Goal: Complete application form: Complete application form

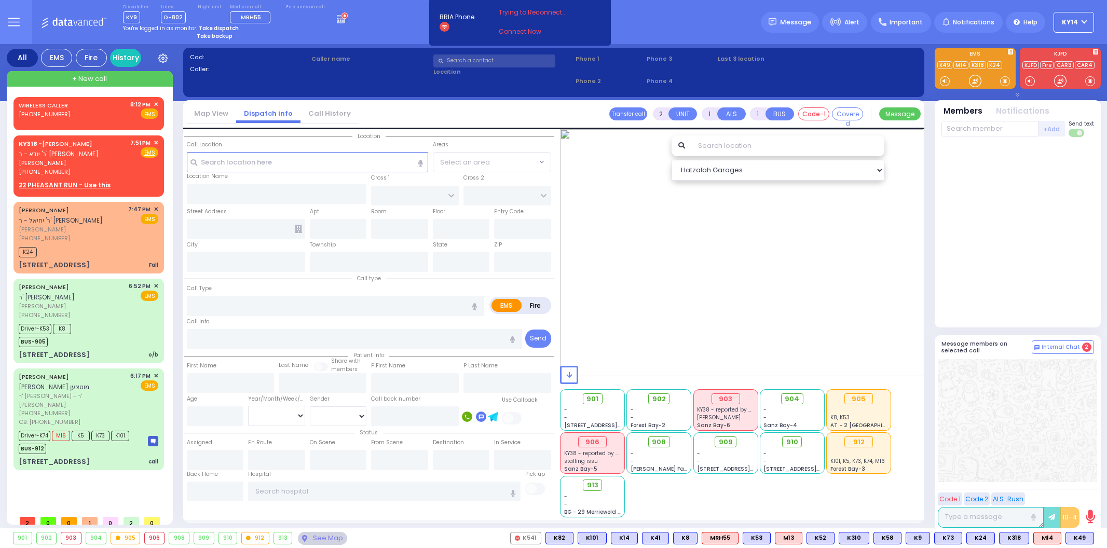
select select
radio input "true"
select select
type input "20:14"
select select
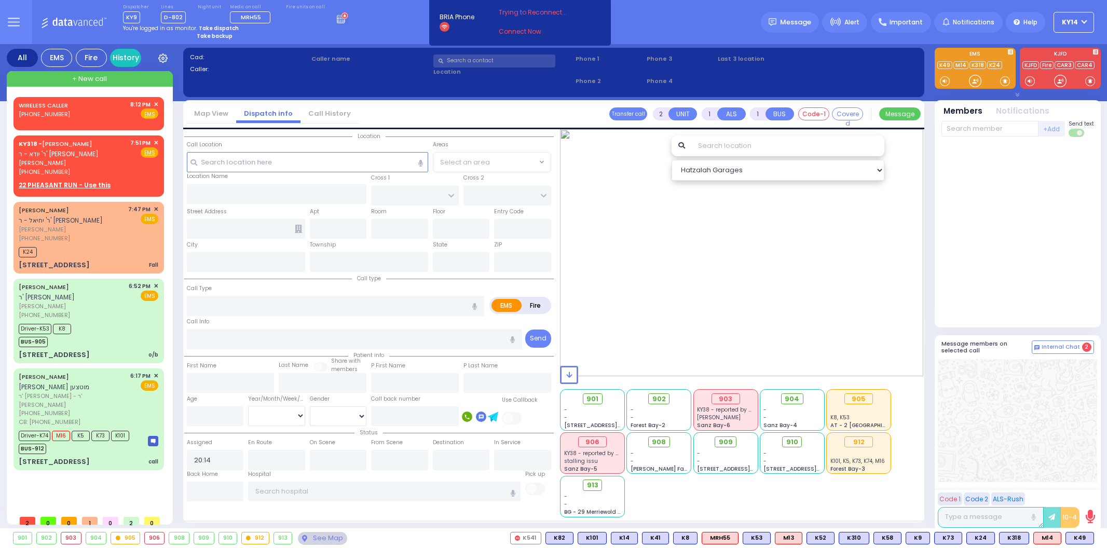
radio input "true"
select select
radio input "true"
select select
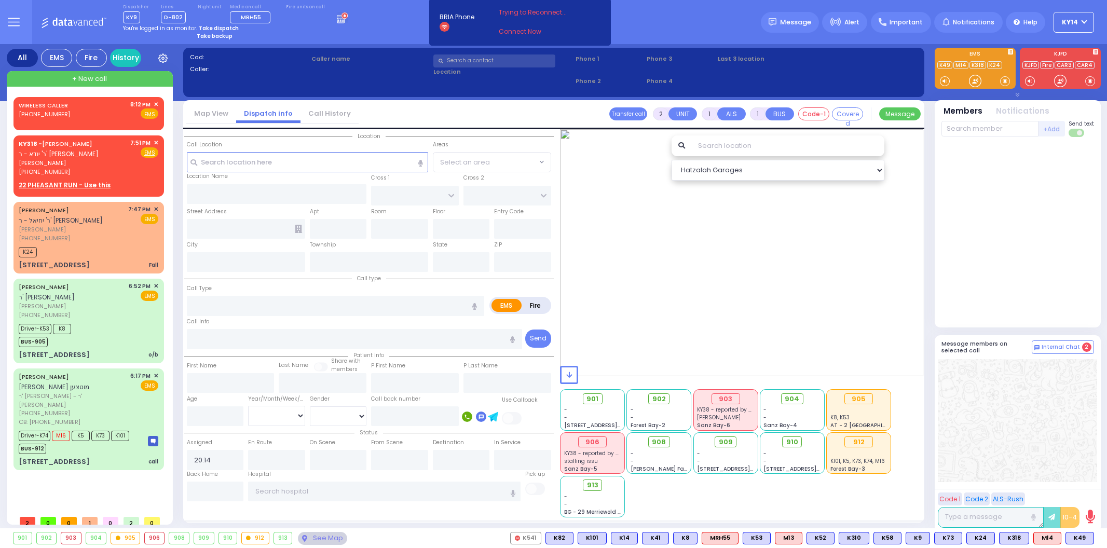
select select "Hatzalah Garages"
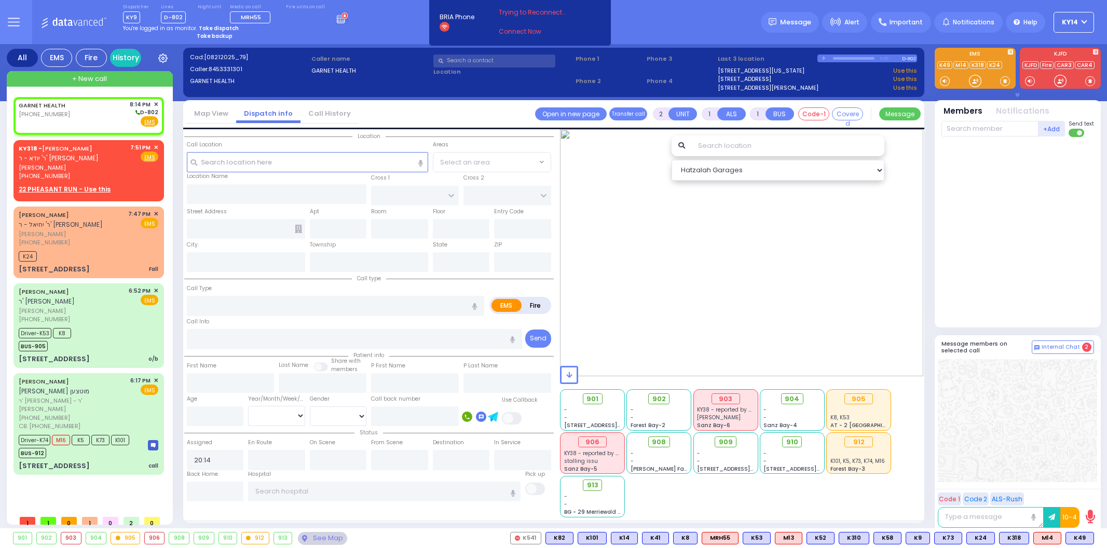
select select
radio input "true"
type input "3"
select select
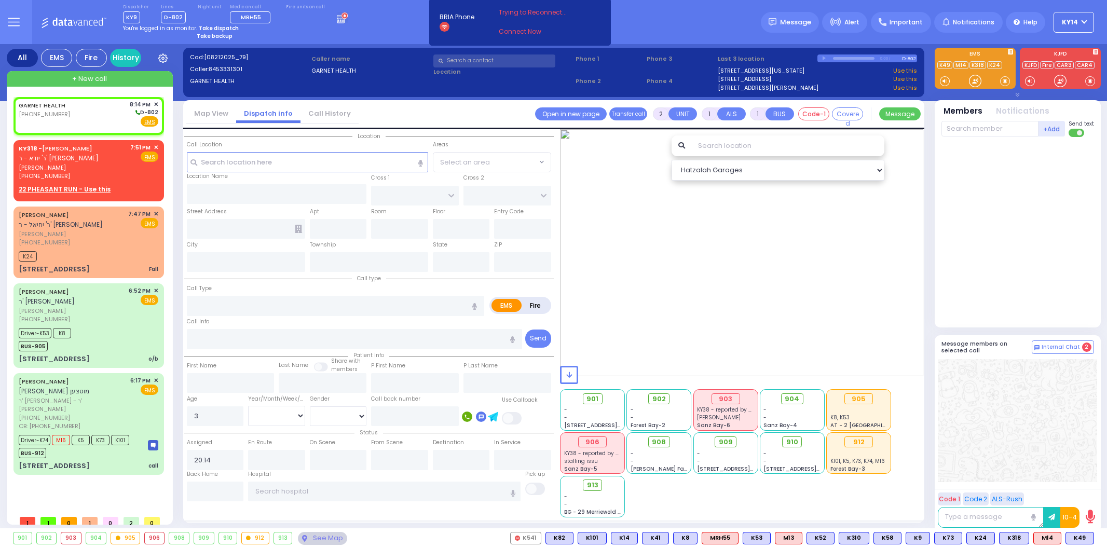
radio input "true"
select select "Year"
select select
radio input "true"
select select "Year"
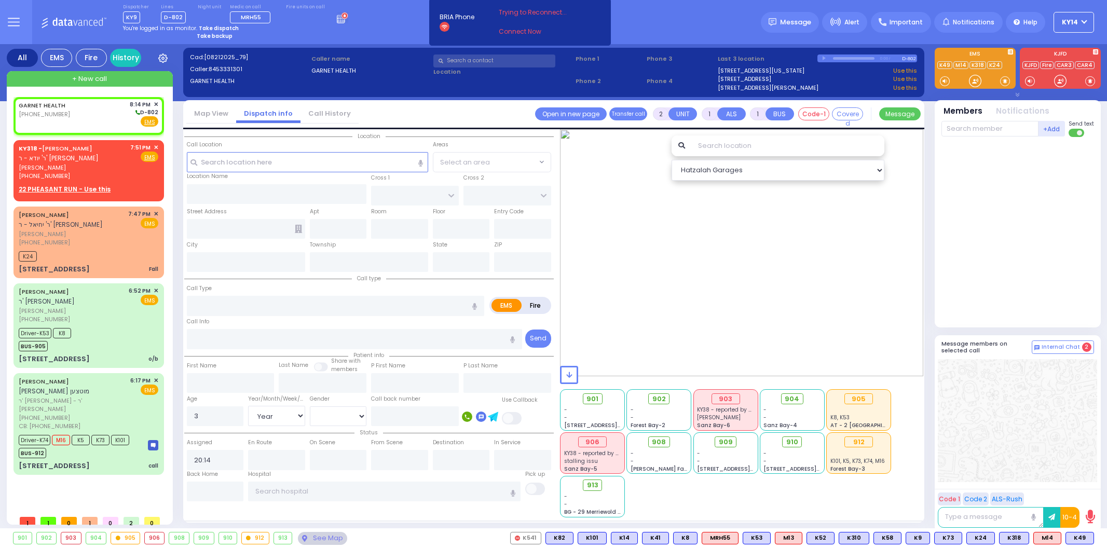
select select "[DEMOGRAPHIC_DATA]"
select select
radio input "true"
select select "Year"
select select "[DEMOGRAPHIC_DATA]"
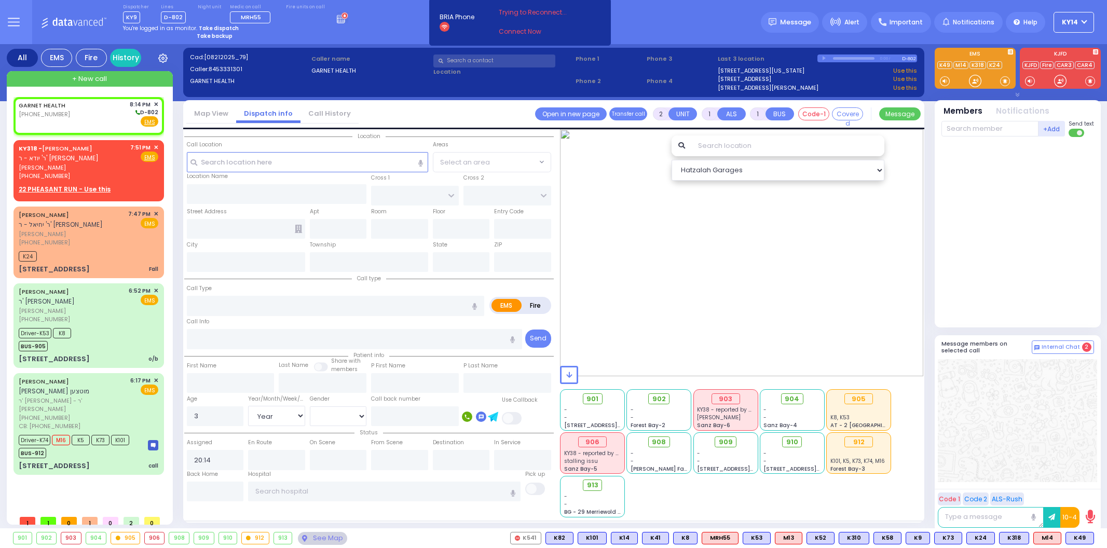
type input "GOLF LINKS RD"
type input "[GEOGRAPHIC_DATA]"
type input "[STREET_ADDRESS]"
type input "3"
type input "[GEOGRAPHIC_DATA]"
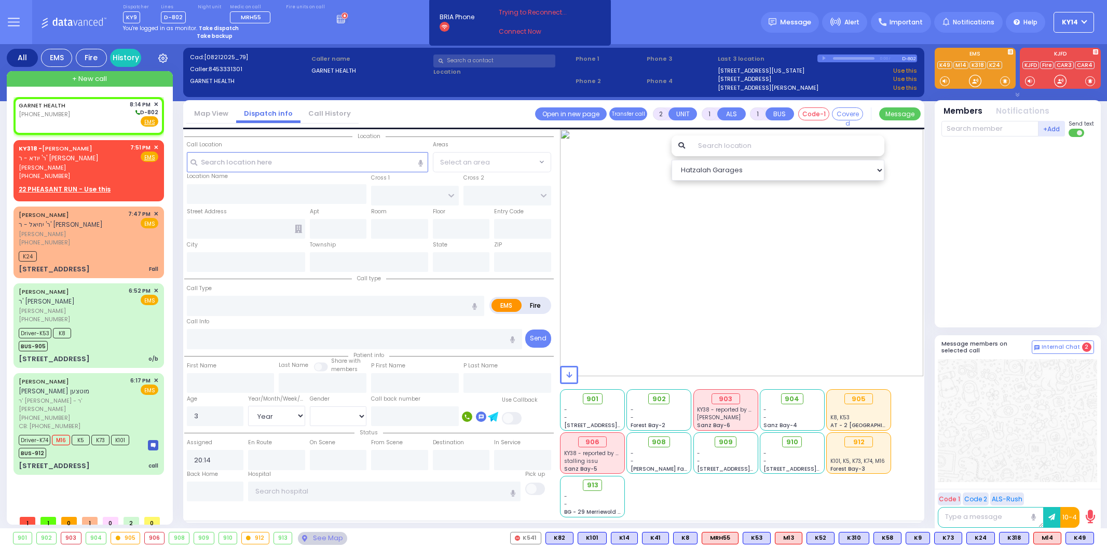
type input "[US_STATE]"
type input "10940"
select select "Hatzalah Garages"
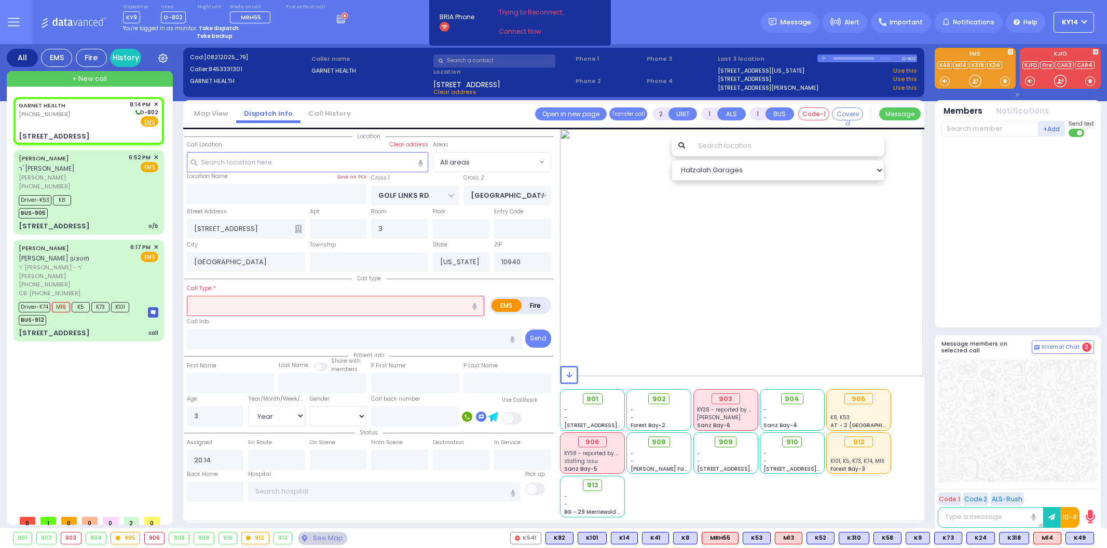
type input "1"
select select
type input "Emergency Transport"
radio input "true"
select select "Year"
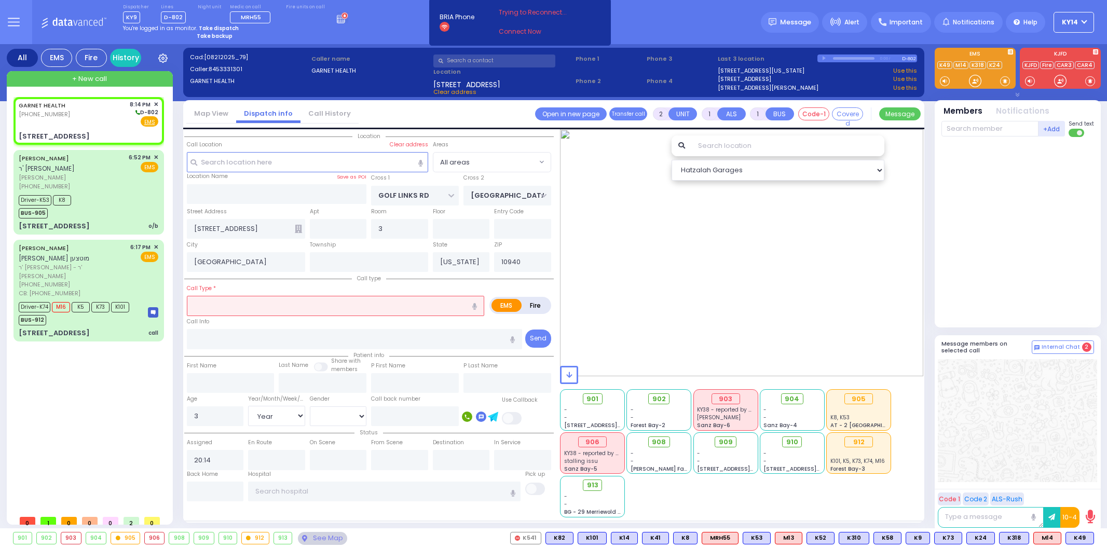
select select "[DEMOGRAPHIC_DATA]"
select select "Hatzalah Garages"
select select
radio input "true"
select select "Year"
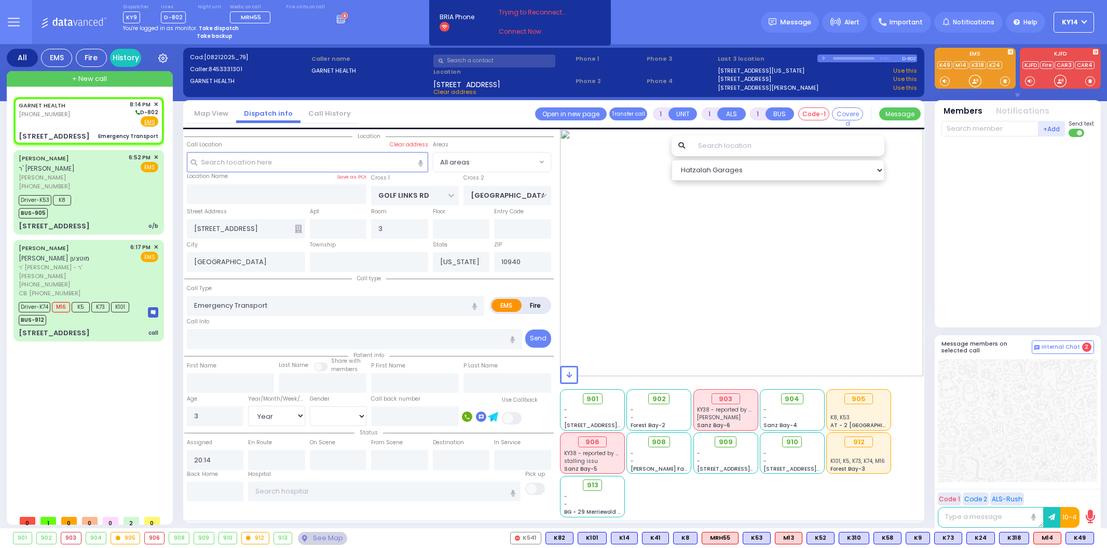
select select "[DEMOGRAPHIC_DATA]"
radio input "true"
select select "Year"
select select "[DEMOGRAPHIC_DATA]"
type input "2"
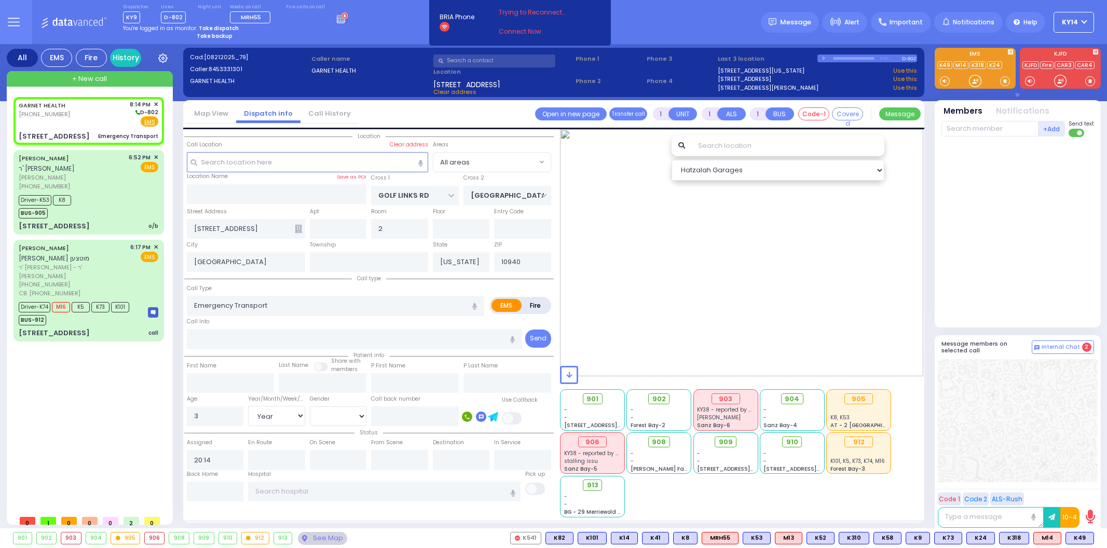
select select "All areas"
select select "Hatzalah Garages"
select select
radio input "true"
select select "Year"
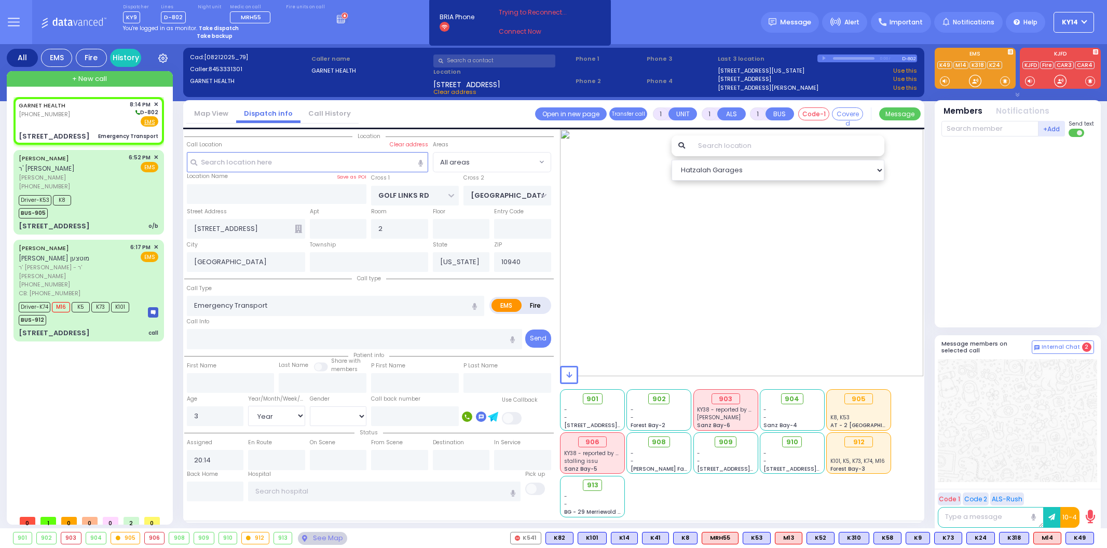
select select "[DEMOGRAPHIC_DATA]"
radio input "true"
select select "Year"
select select "[DEMOGRAPHIC_DATA]"
type input "7188582696"
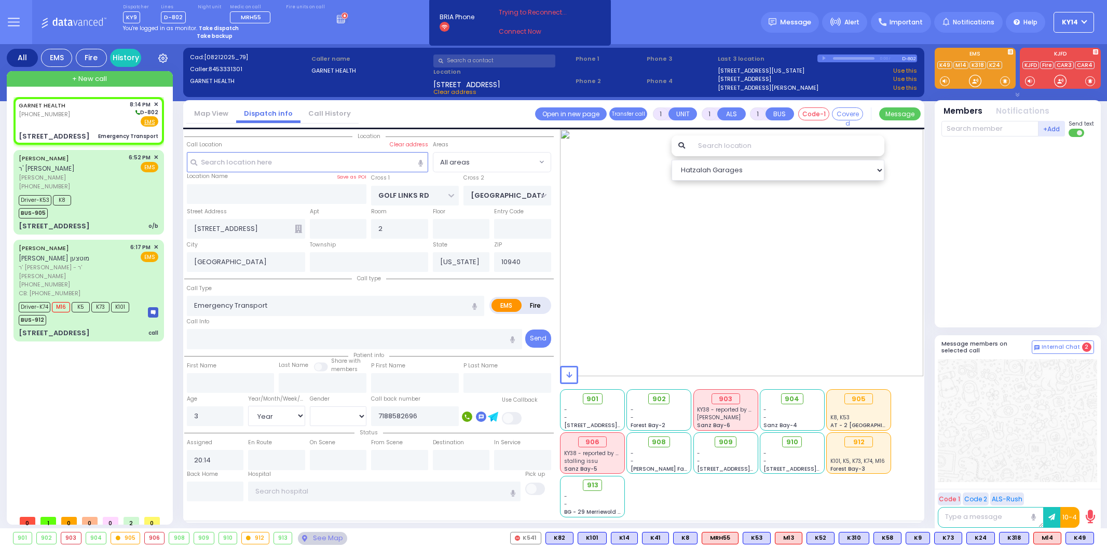
radio input "true"
select select "Year"
select select "[DEMOGRAPHIC_DATA]"
type input "20:18"
select select "All areas"
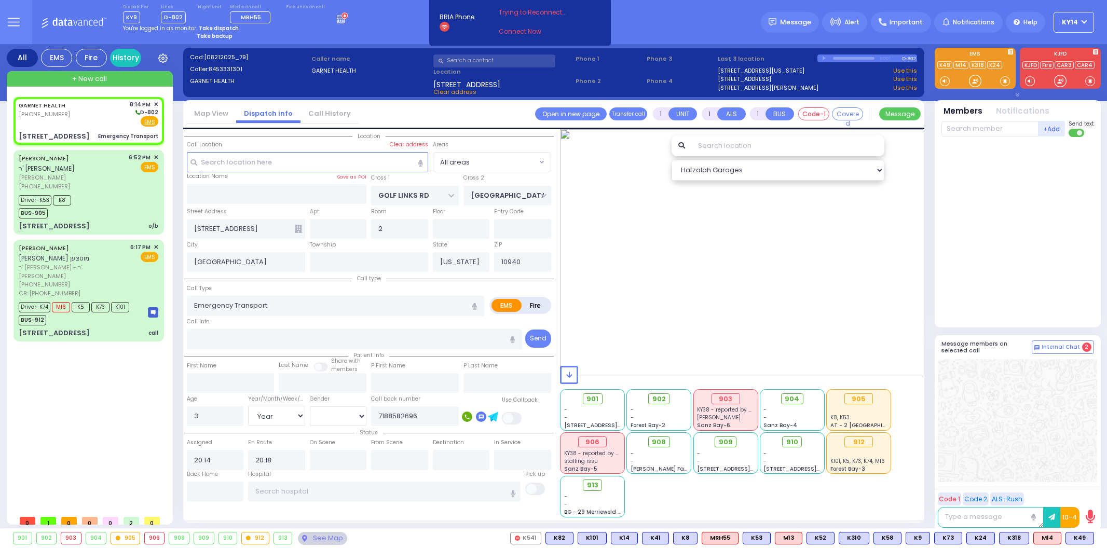
select select "Hatzalah Garages"
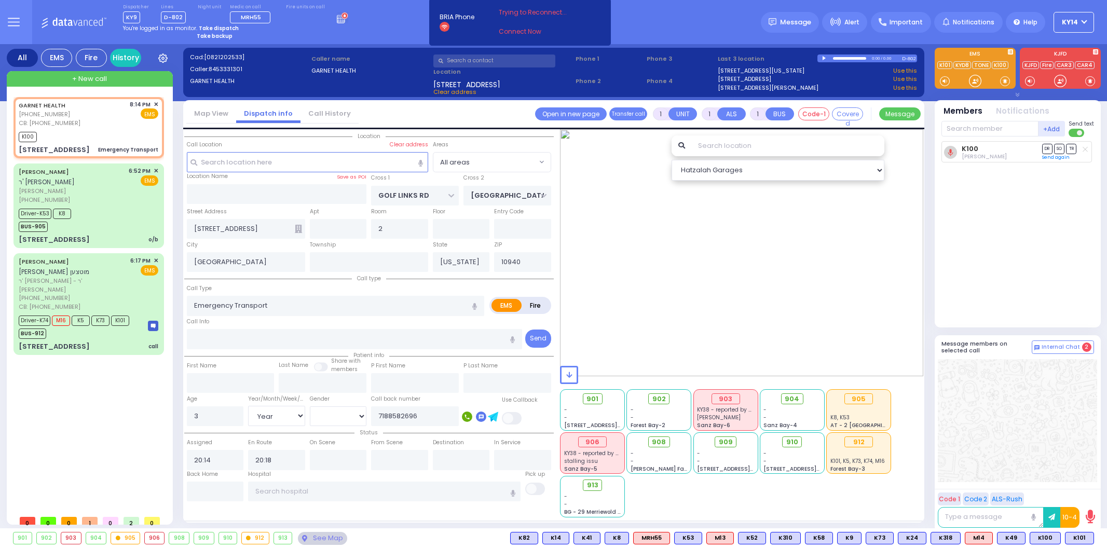
select select
radio input "true"
select select "Year"
select select "[DEMOGRAPHIC_DATA]"
radio input "true"
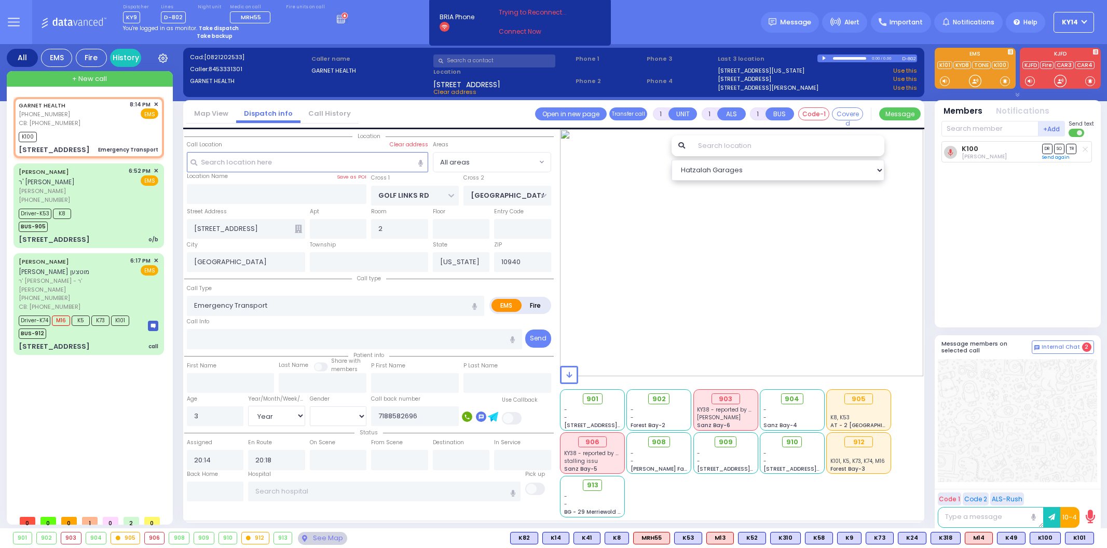
select select "Year"
select select "[DEMOGRAPHIC_DATA]"
radio input "true"
select select "Year"
select select "[DEMOGRAPHIC_DATA]"
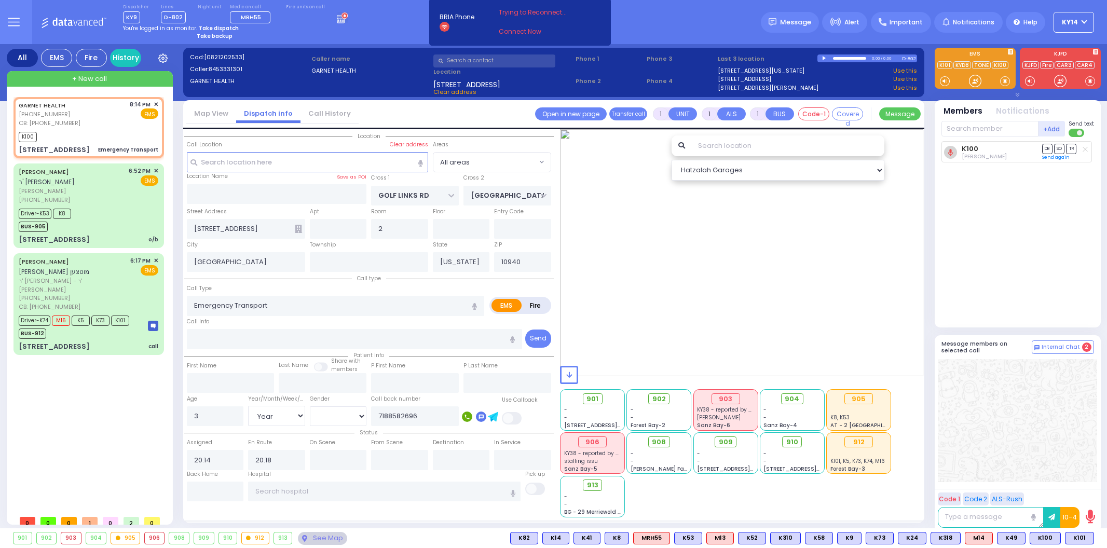
select select "All areas"
select select "Hatzalah Garages"
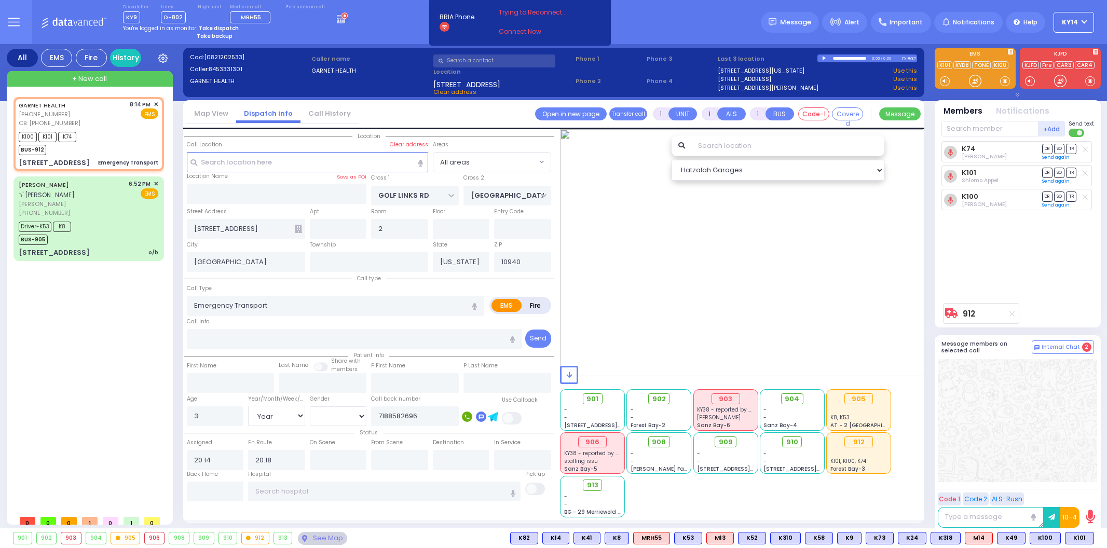
type input "6"
select select
radio input "true"
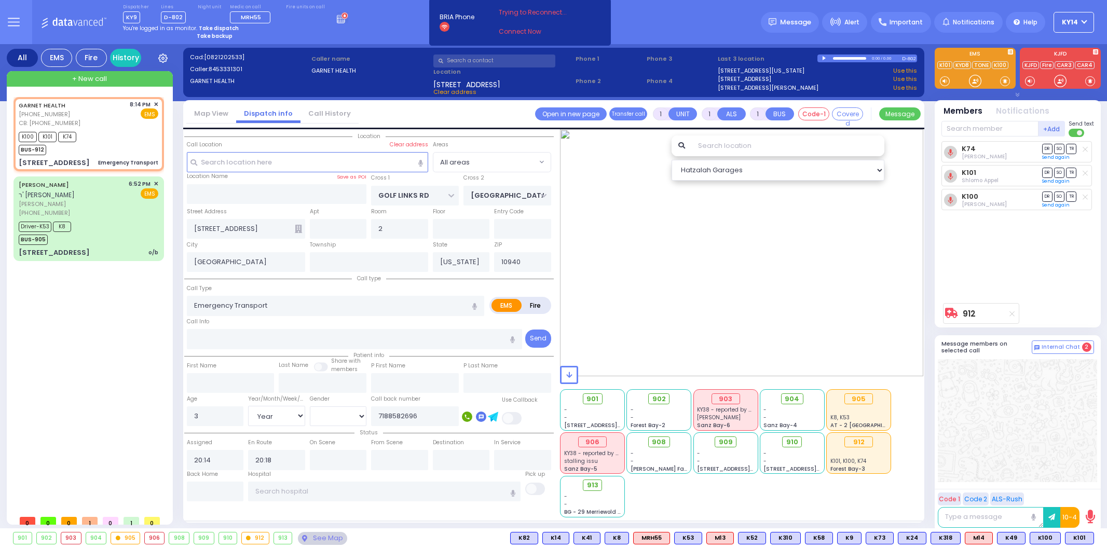
type input "Unknown"
select select "Year"
select select "[DEMOGRAPHIC_DATA]"
select select "Hatzalah Garages"
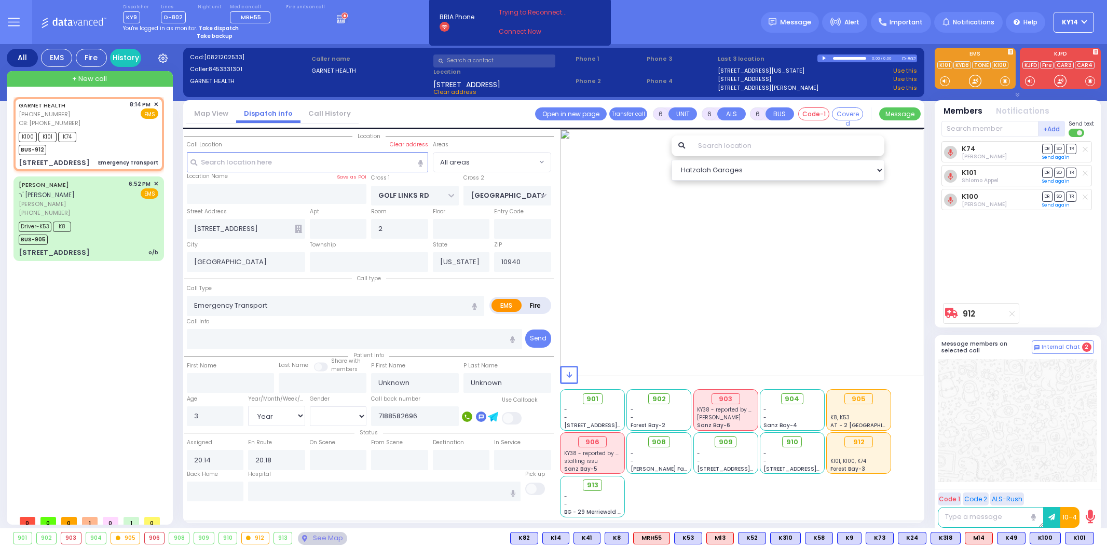
select select
radio input "true"
select select "Year"
select select "[DEMOGRAPHIC_DATA]"
select select "Hatzalah Garages"
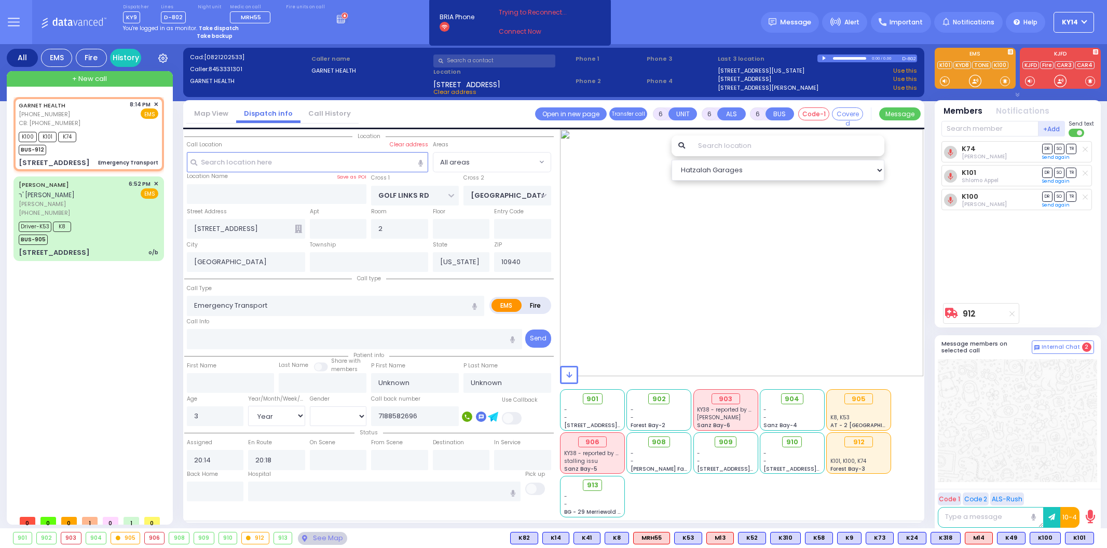
select select
radio input "true"
select select "Year"
select select "[DEMOGRAPHIC_DATA]"
radio input "true"
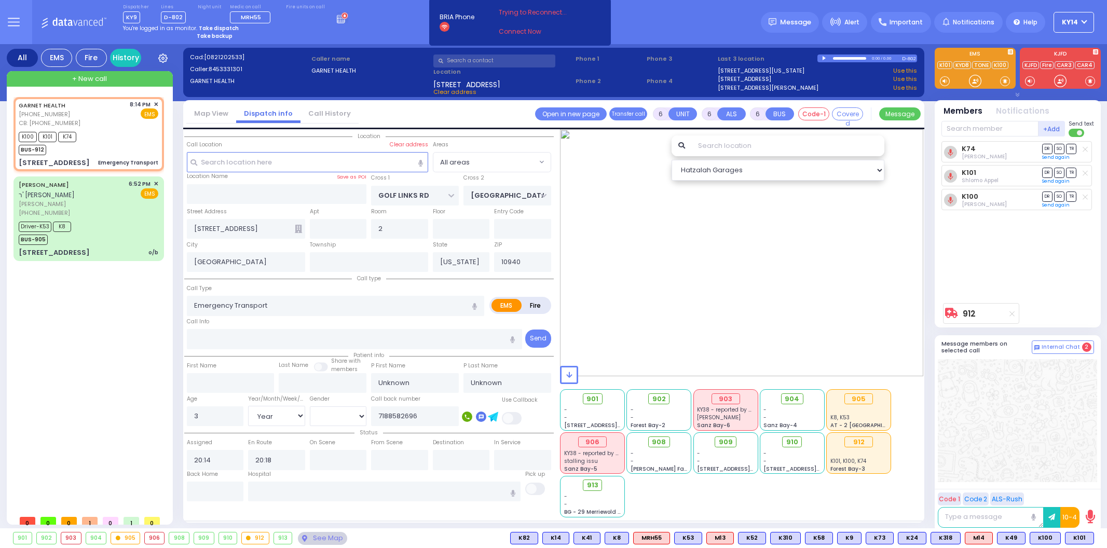
select select "Year"
select select "[DEMOGRAPHIC_DATA]"
type input "[GEOGRAPHIC_DATA] [STREET_ADDRESS][PERSON_NAME]"
radio input "true"
select select "Year"
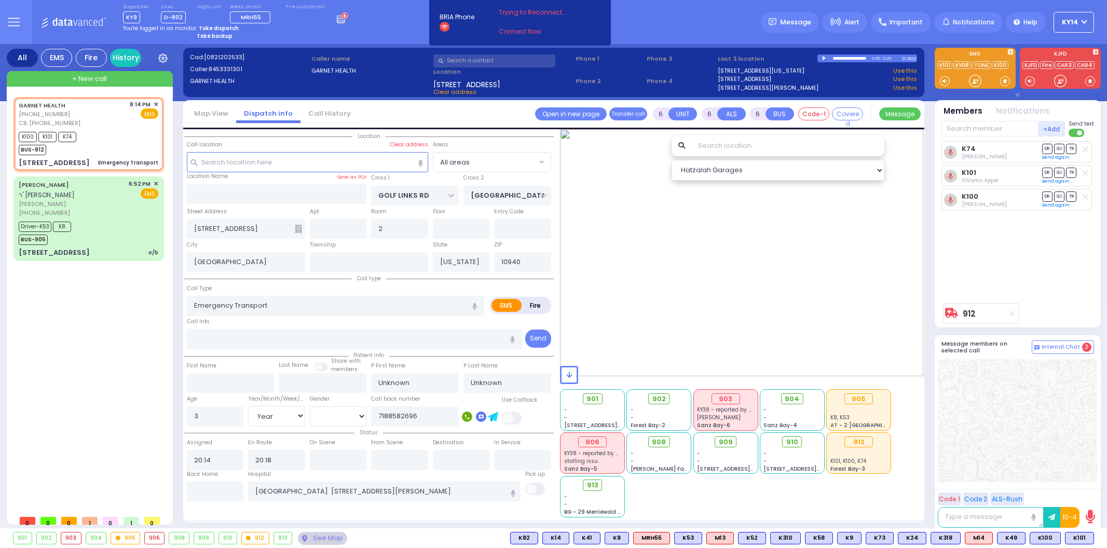
select select "[DEMOGRAPHIC_DATA]"
select select "All areas"
select select "Hatzalah Garages"
select select
radio input "true"
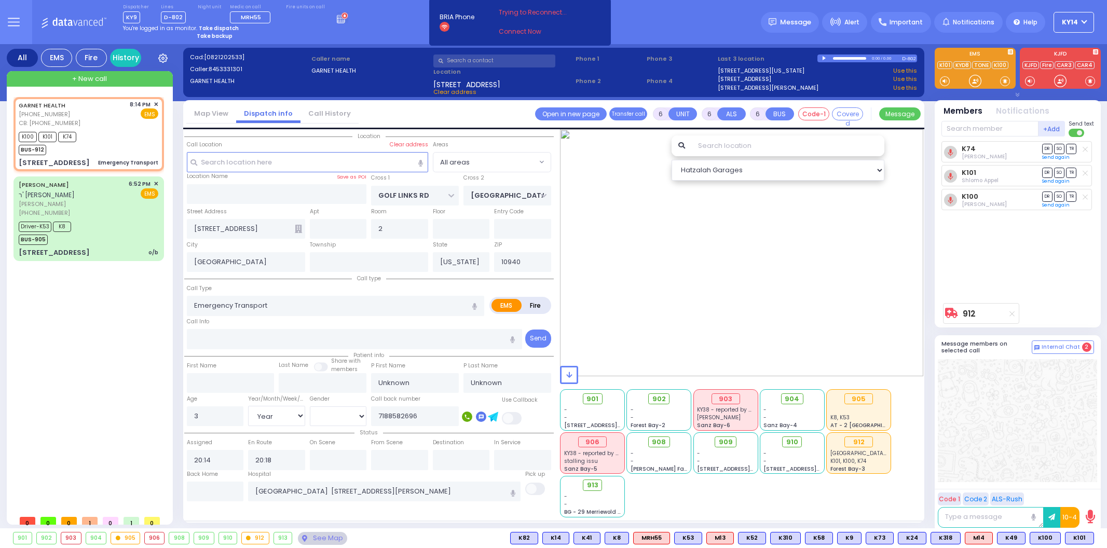
select select "Year"
select select "[DEMOGRAPHIC_DATA]"
select select "Hatzalah Garages"
select select
radio input "true"
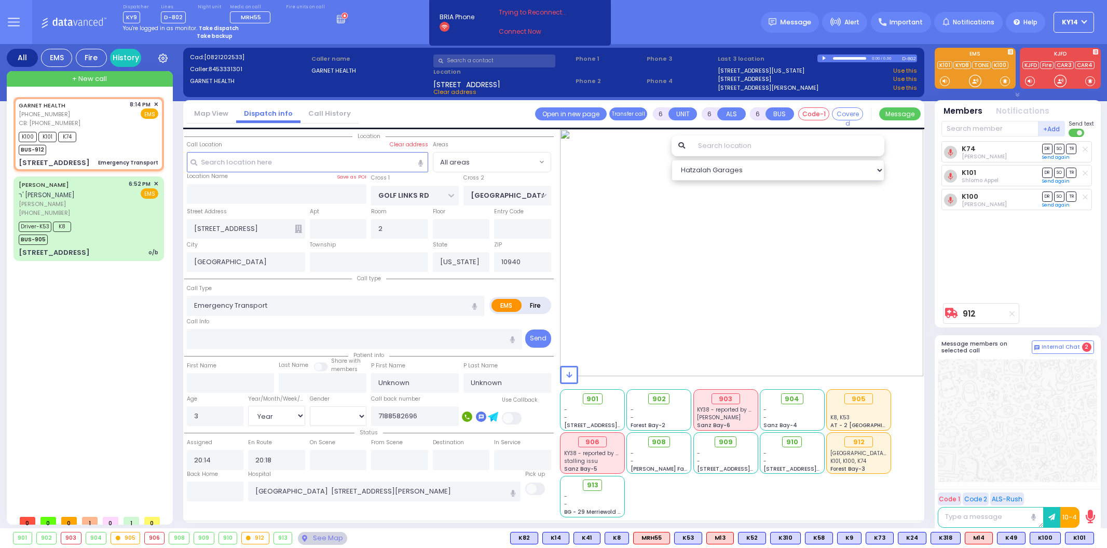
select select "Year"
select select "[DEMOGRAPHIC_DATA]"
radio input "true"
select select "Year"
select select "[DEMOGRAPHIC_DATA]"
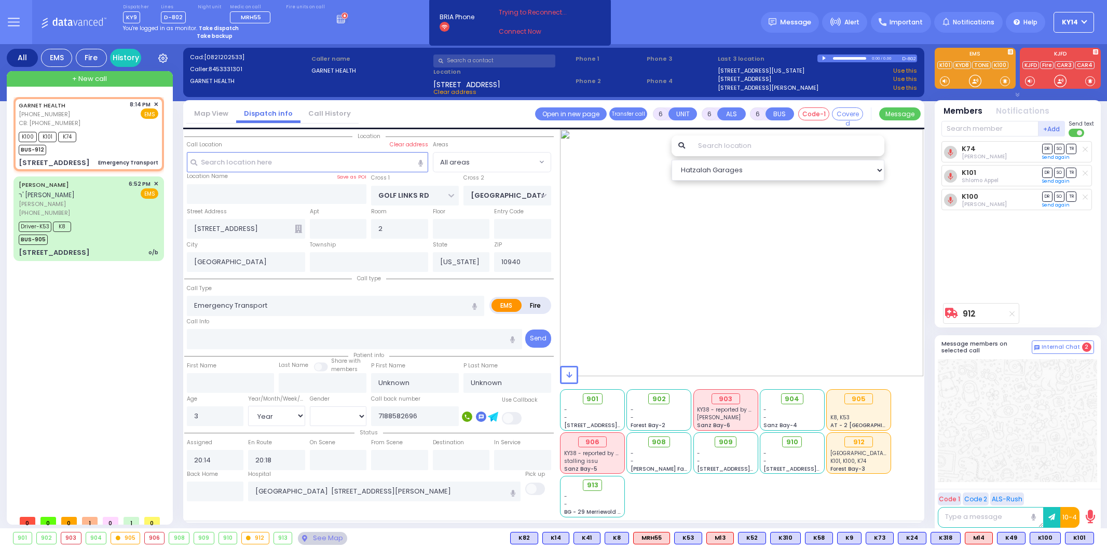
select select "All areas"
select select "Hatzalah Garages"
select select
radio input "true"
select select "Year"
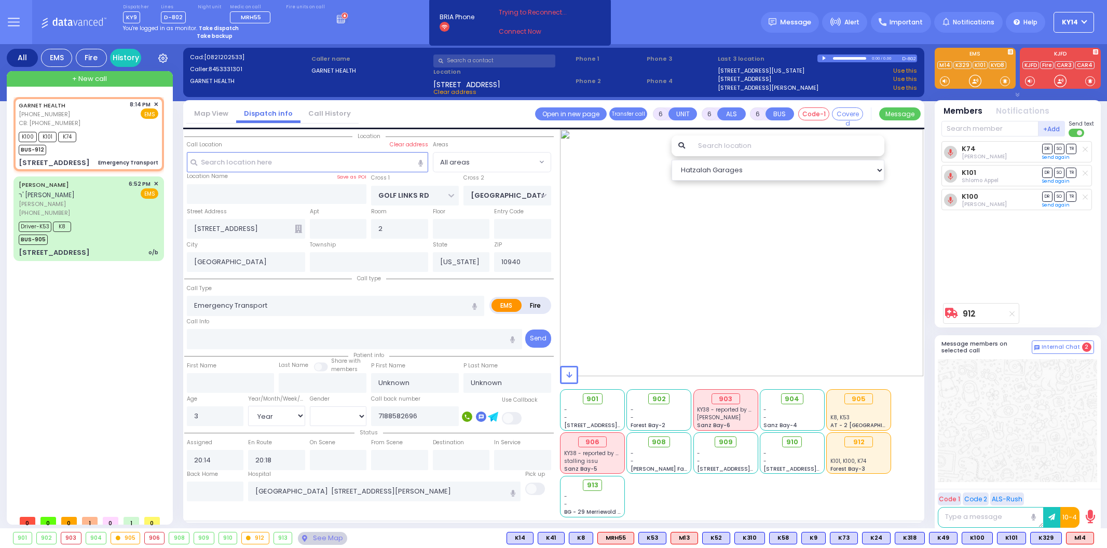
select select "[DEMOGRAPHIC_DATA]"
select select "Hatzalah Garages"
select select
radio input "true"
select select "Year"
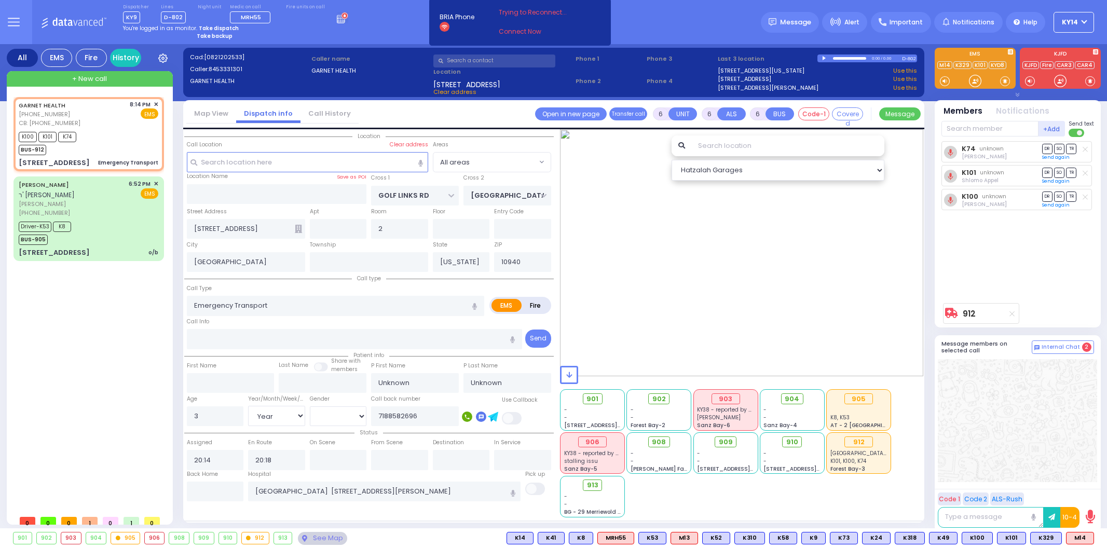
select select "[DEMOGRAPHIC_DATA]"
